Goal: Complete application form: Complete application form

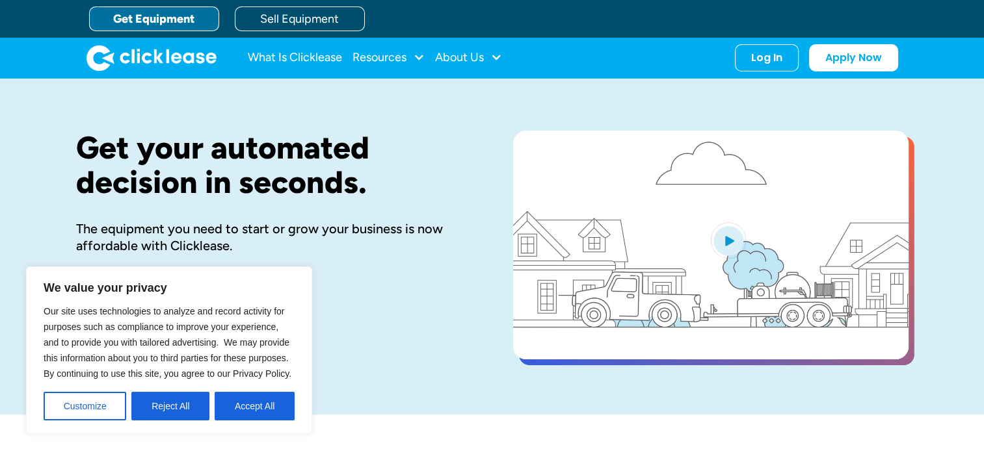
click at [125, 21] on link "Get Equipment" at bounding box center [154, 19] width 130 height 25
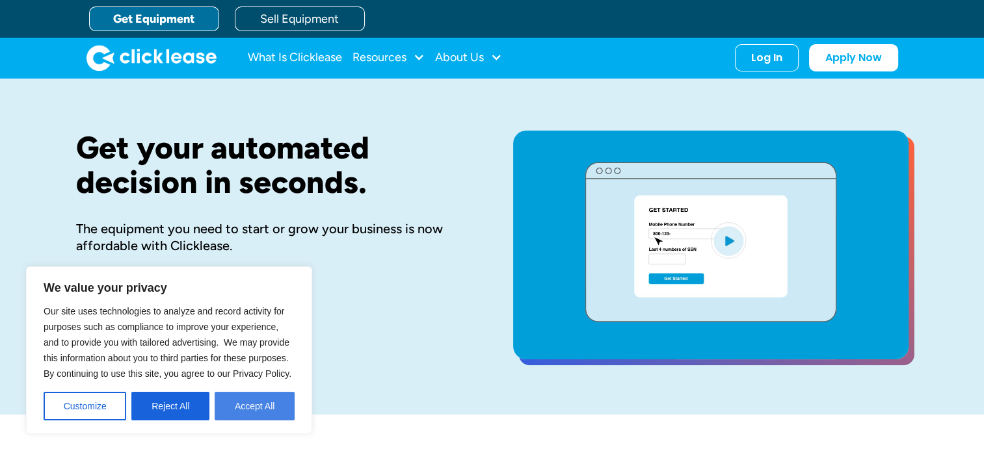
click at [237, 407] on button "Accept All" at bounding box center [255, 406] width 80 height 29
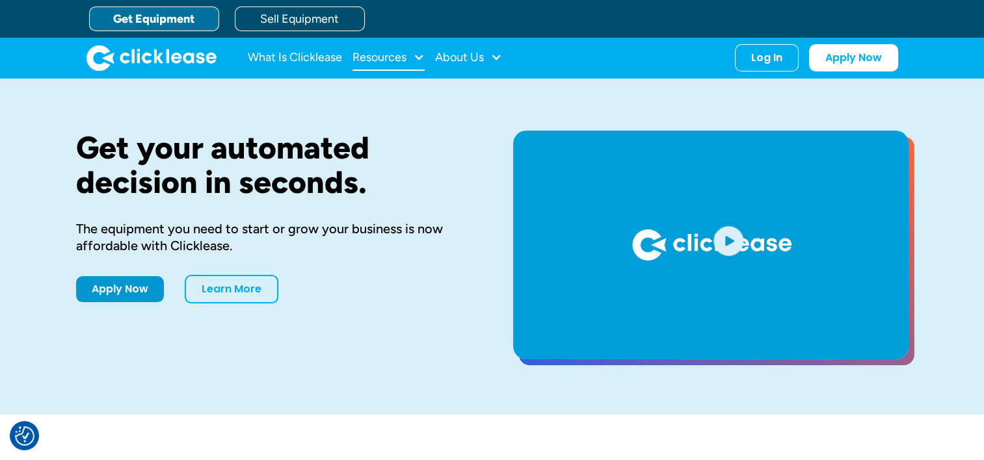
click at [393, 64] on div "Resources" at bounding box center [389, 58] width 72 height 26
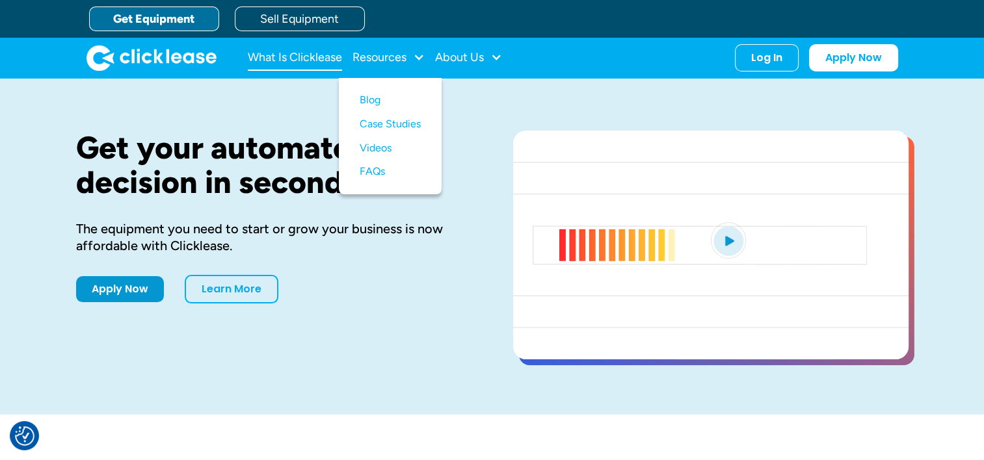
click at [327, 60] on link "What Is Clicklease" at bounding box center [295, 58] width 94 height 26
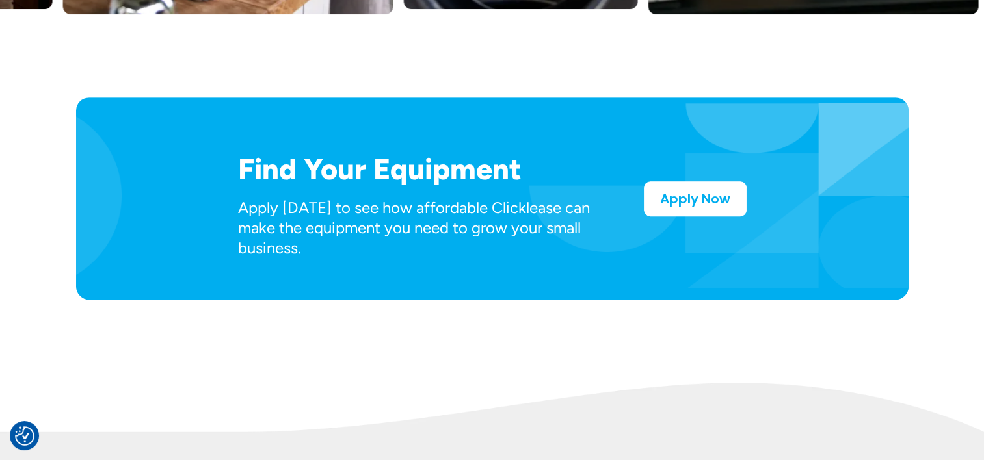
scroll to position [650, 0]
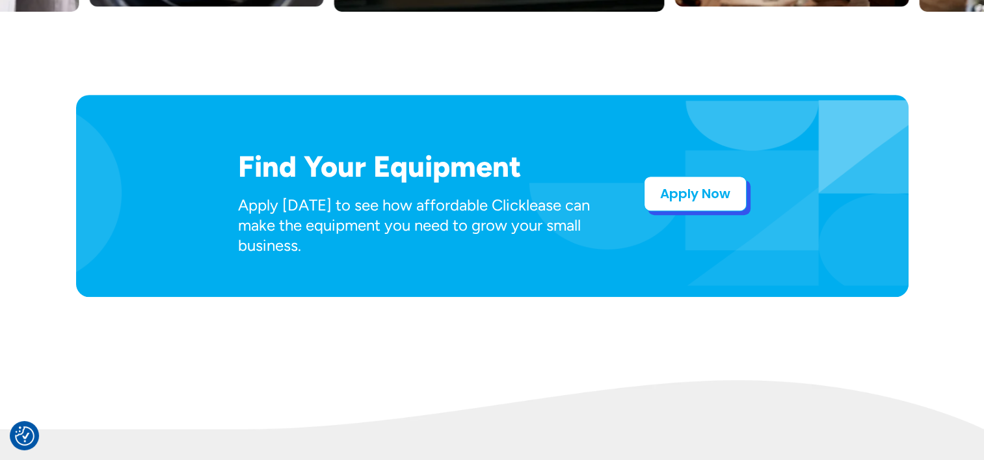
click at [695, 194] on link "Apply Now" at bounding box center [695, 193] width 103 height 35
